Goal: Find specific page/section: Find specific page/section

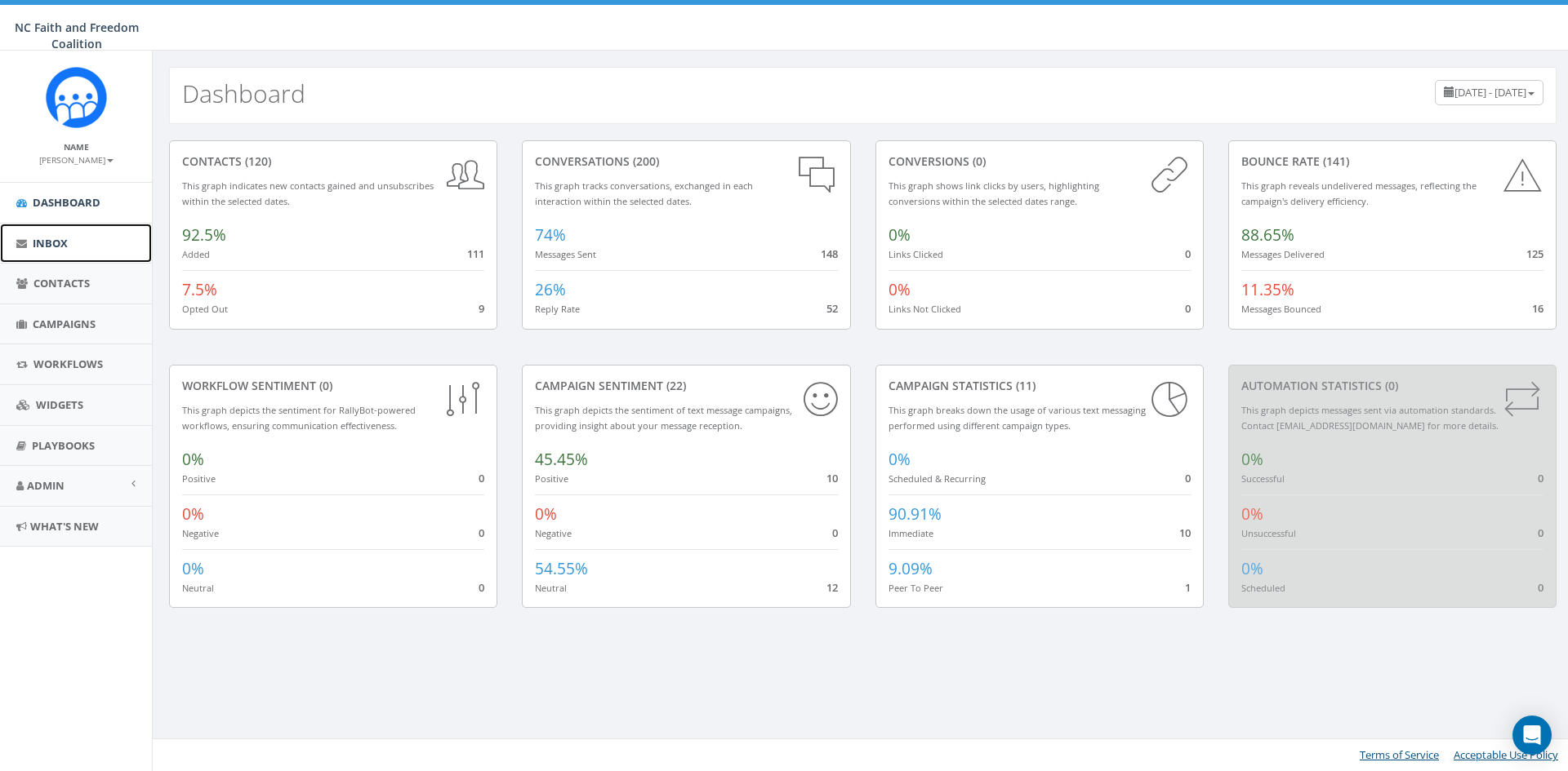
click at [67, 243] on span "Inbox" at bounding box center [50, 243] width 35 height 15
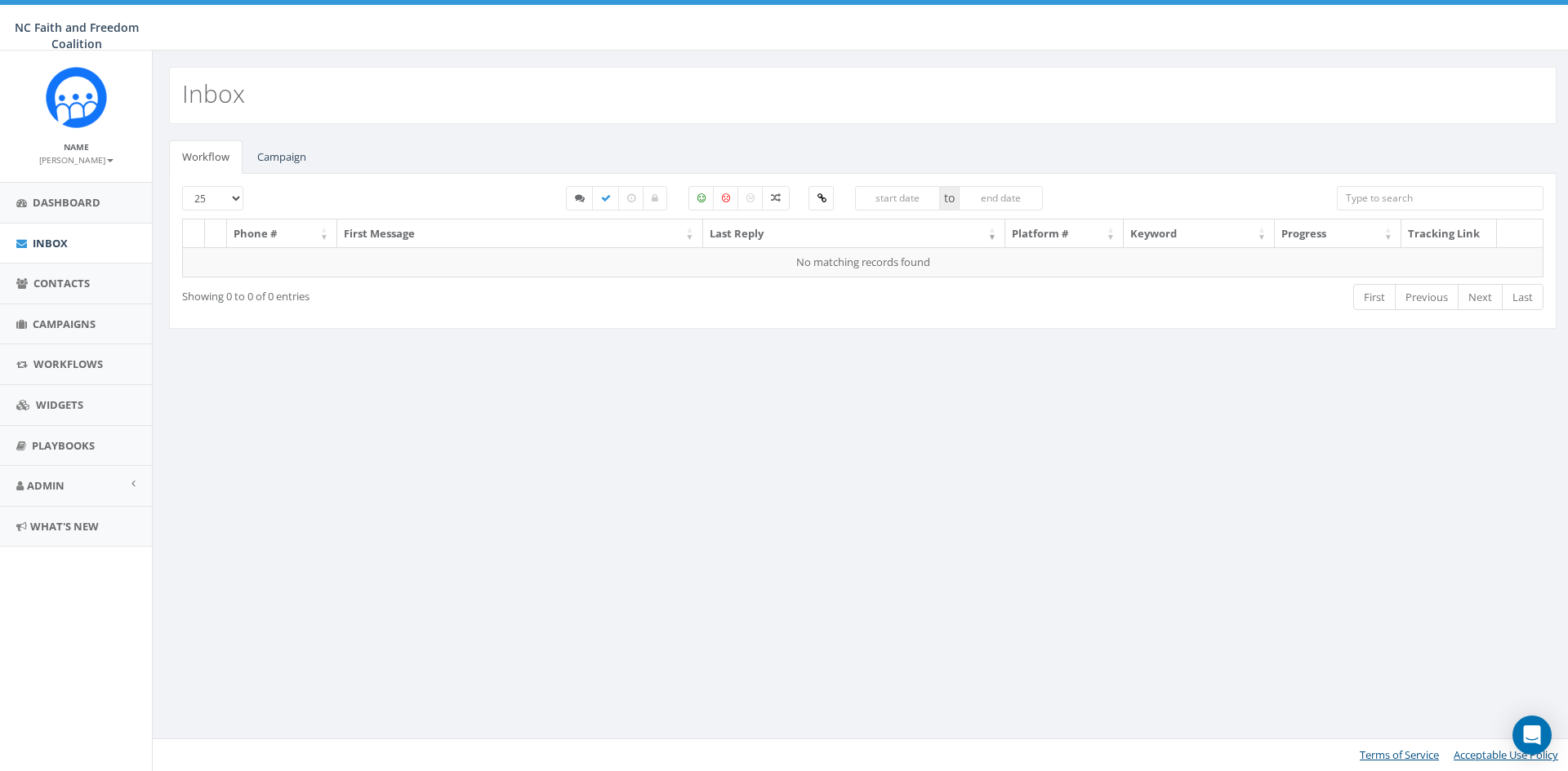
select select
click at [302, 156] on link "Campaign" at bounding box center [282, 157] width 75 height 34
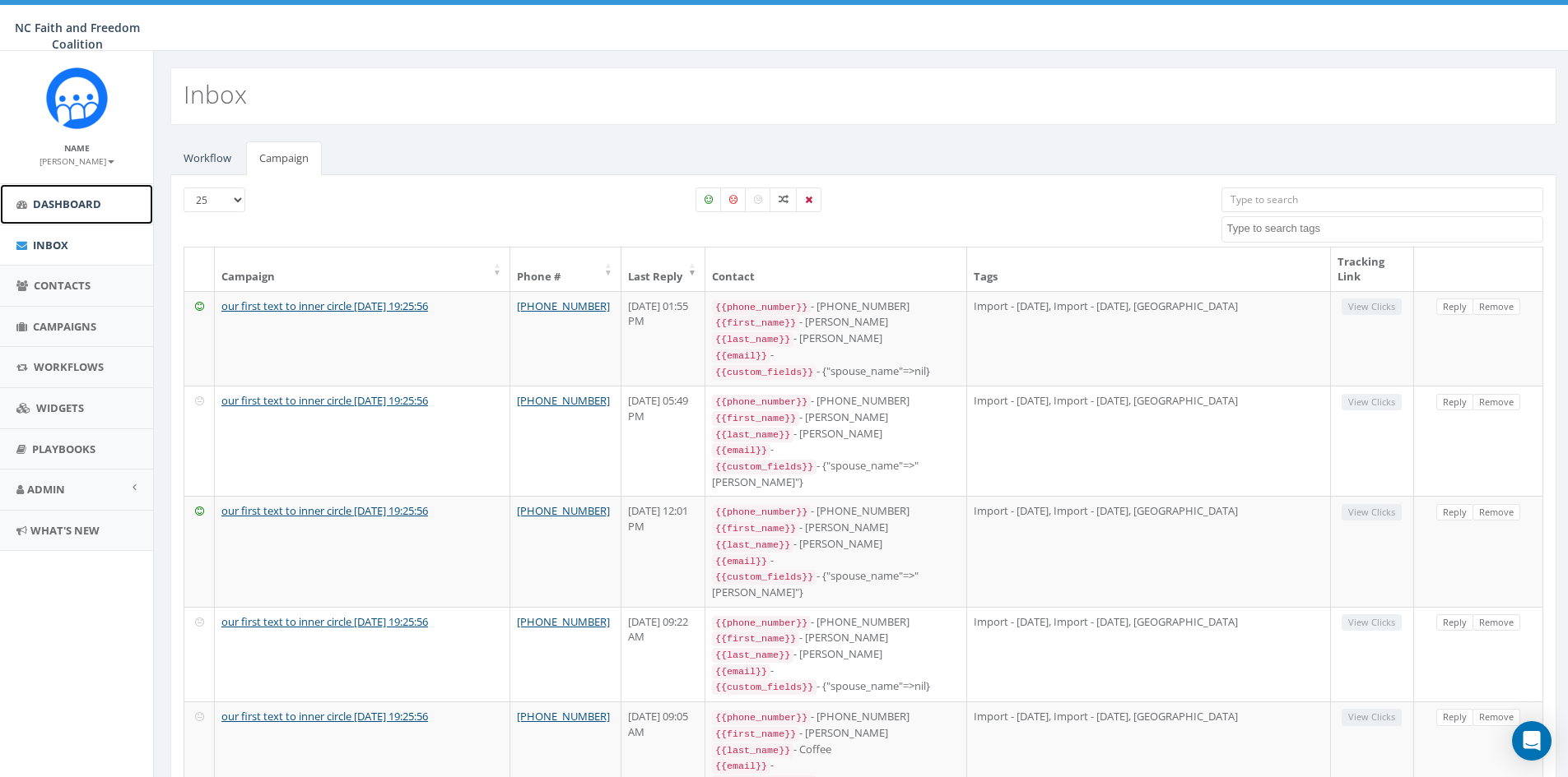
click at [74, 208] on span "Dashboard" at bounding box center [67, 204] width 68 height 15
